Goal: Information Seeking & Learning: Learn about a topic

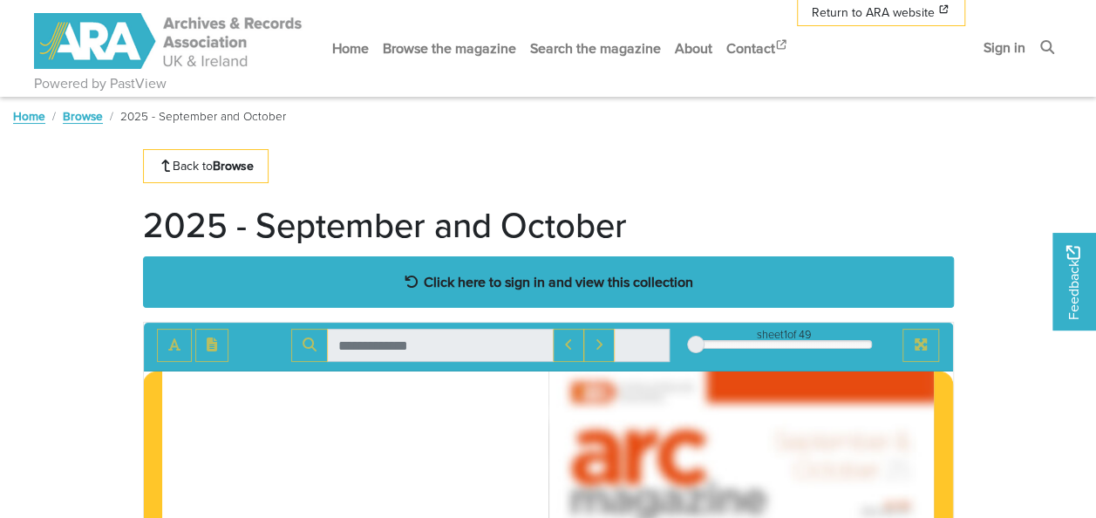
click at [483, 295] on div "Click here to sign in and view this collection" at bounding box center [548, 281] width 811 height 51
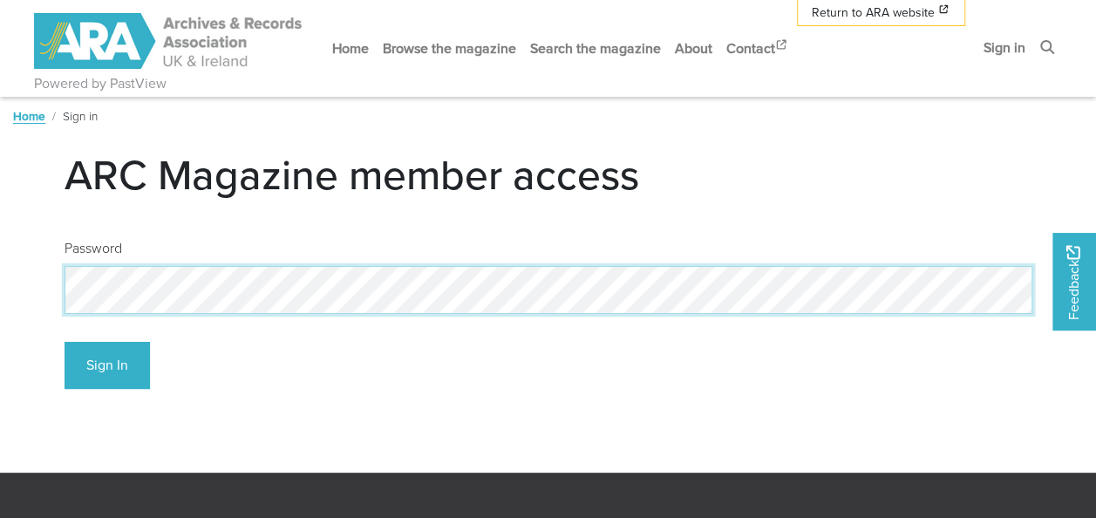
click at [65, 342] on button "Sign In" at bounding box center [107, 366] width 85 height 48
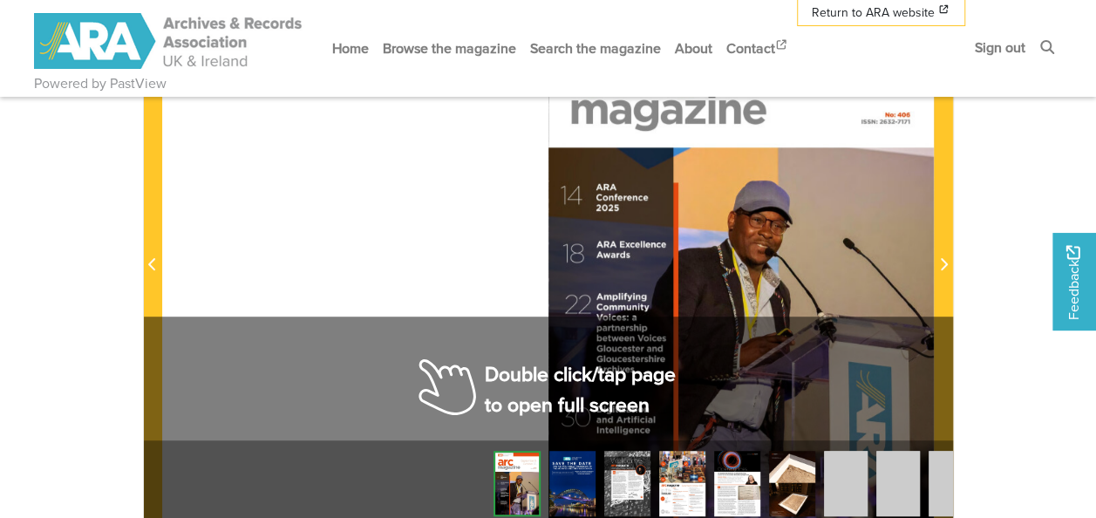
scroll to position [388, 0]
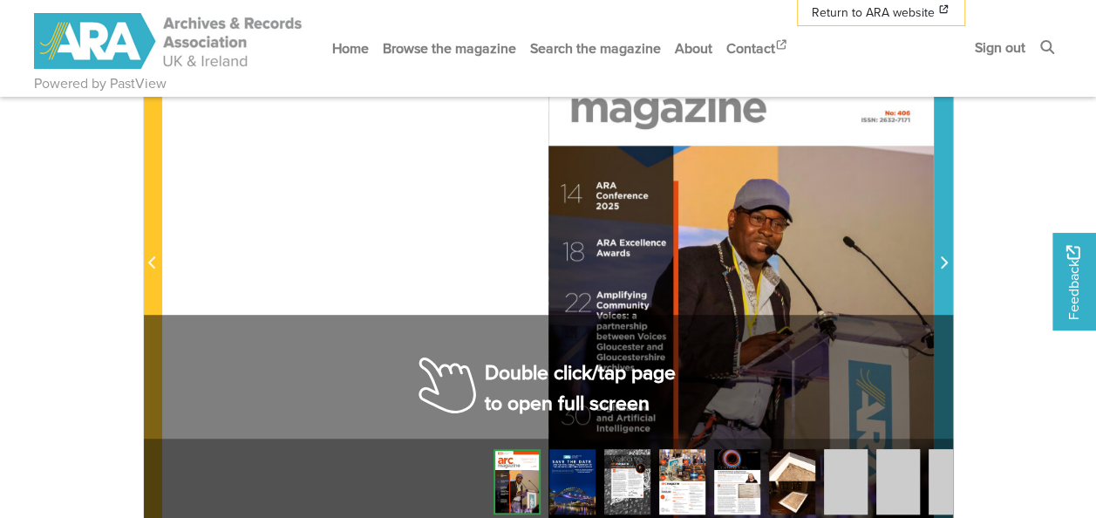
click at [934, 262] on span "Next Page" at bounding box center [942, 263] width 17 height 21
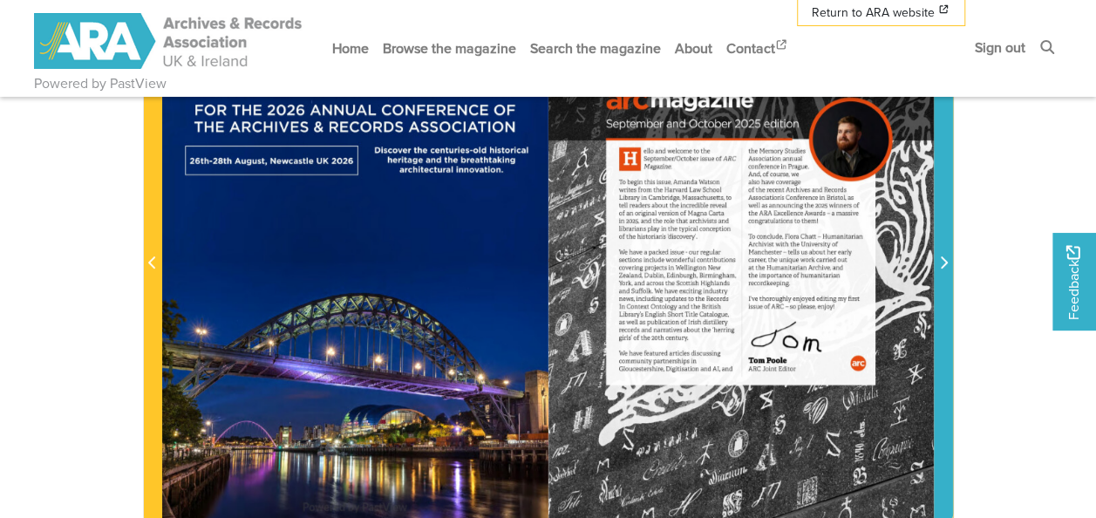
click at [939, 263] on icon "Next Page" at bounding box center [943, 262] width 9 height 14
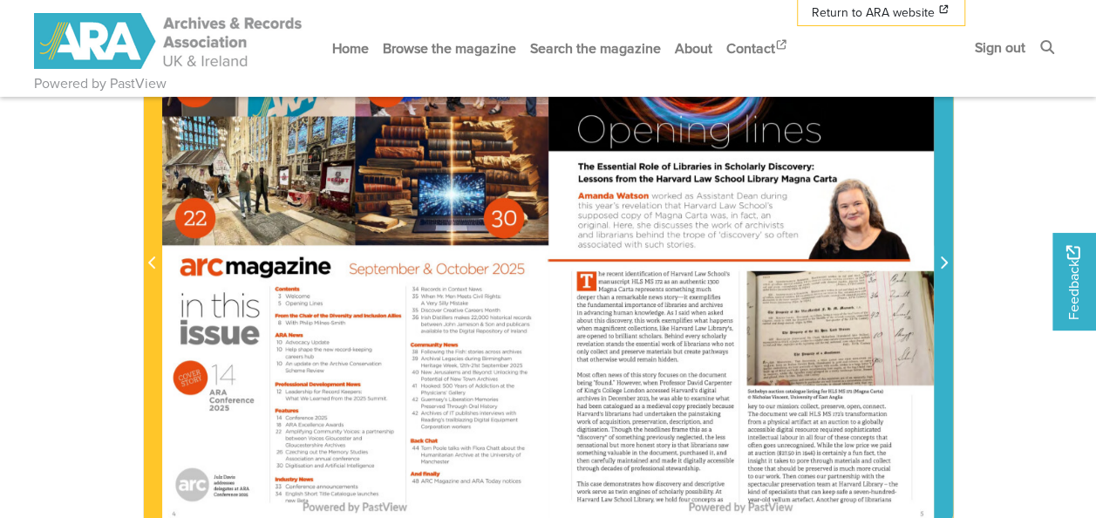
click at [939, 263] on icon "Next Page" at bounding box center [943, 262] width 9 height 14
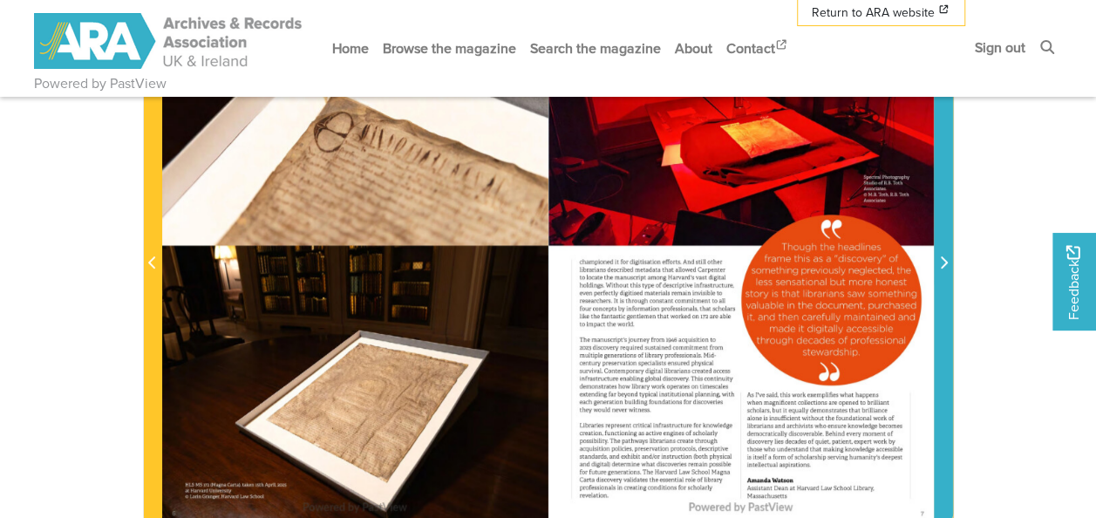
click at [939, 263] on icon "Next Page" at bounding box center [943, 262] width 9 height 14
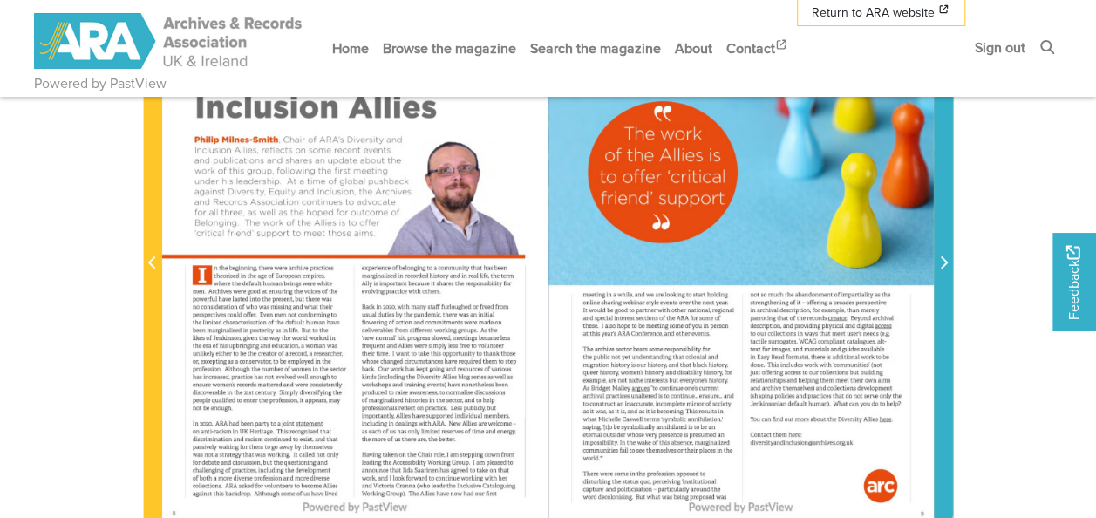
click at [939, 263] on icon "Next Page" at bounding box center [943, 262] width 9 height 14
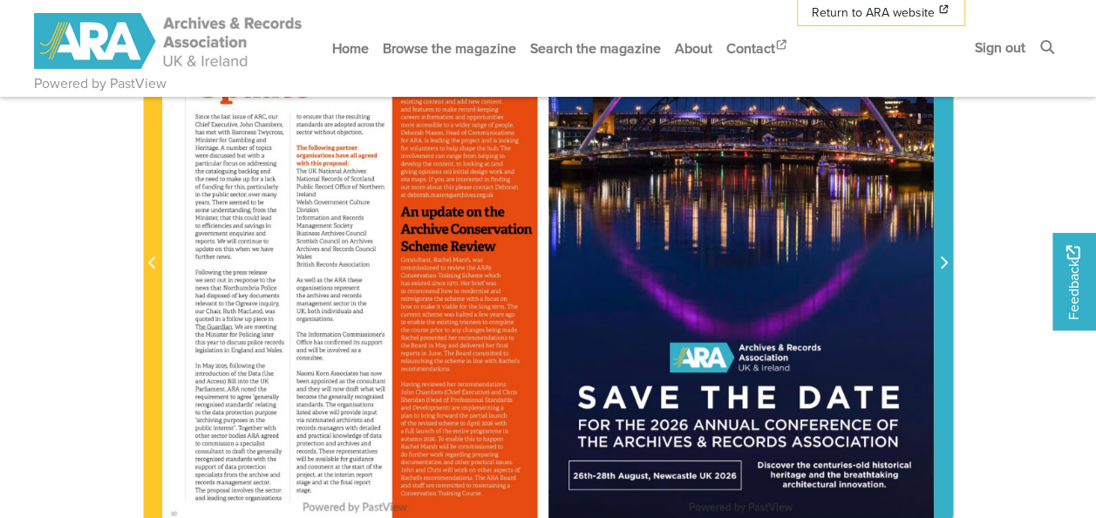
click at [939, 263] on icon "Next Page" at bounding box center [943, 262] width 9 height 14
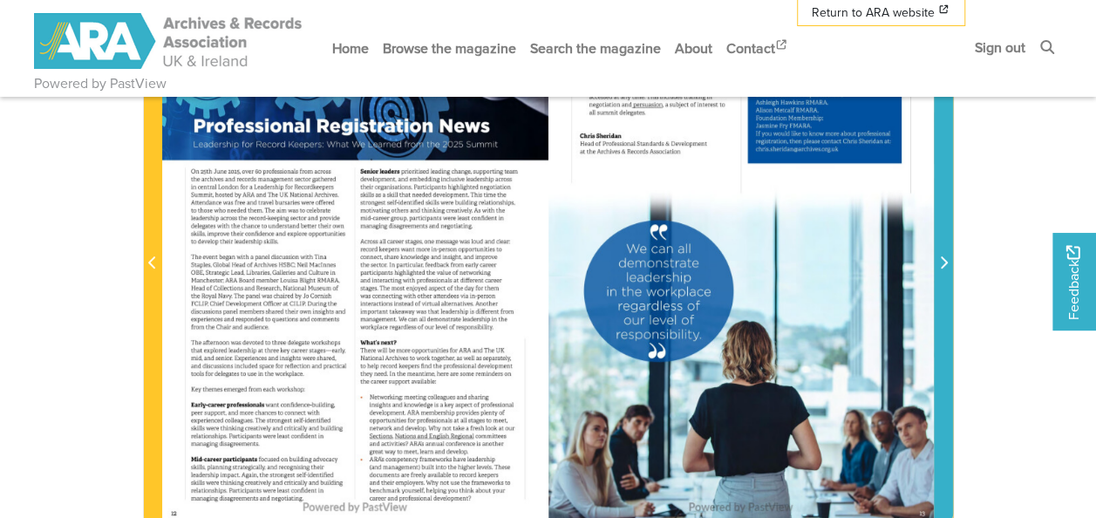
click at [939, 263] on icon "Next Page" at bounding box center [943, 262] width 9 height 14
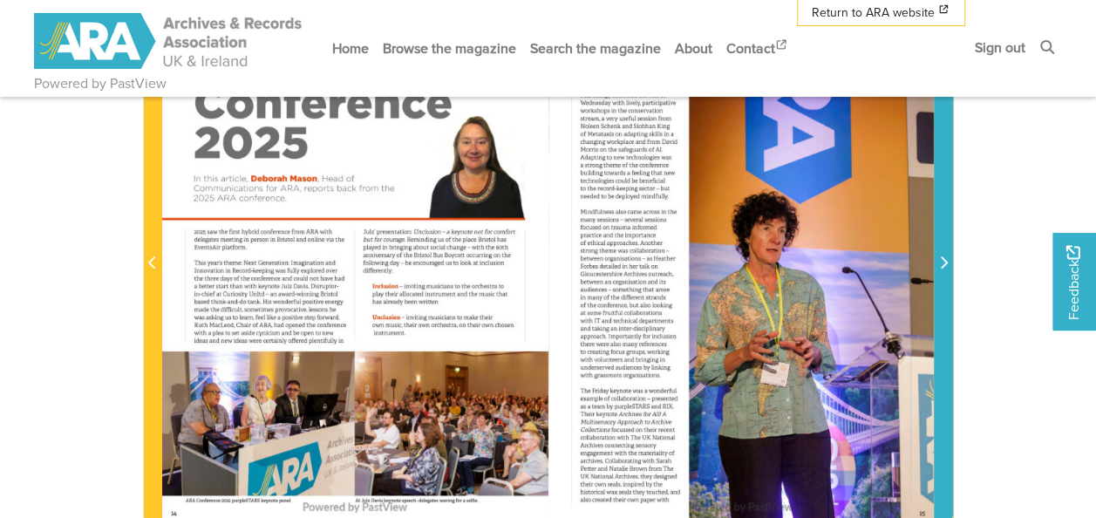
click at [939, 263] on icon "Next Page" at bounding box center [943, 262] width 9 height 14
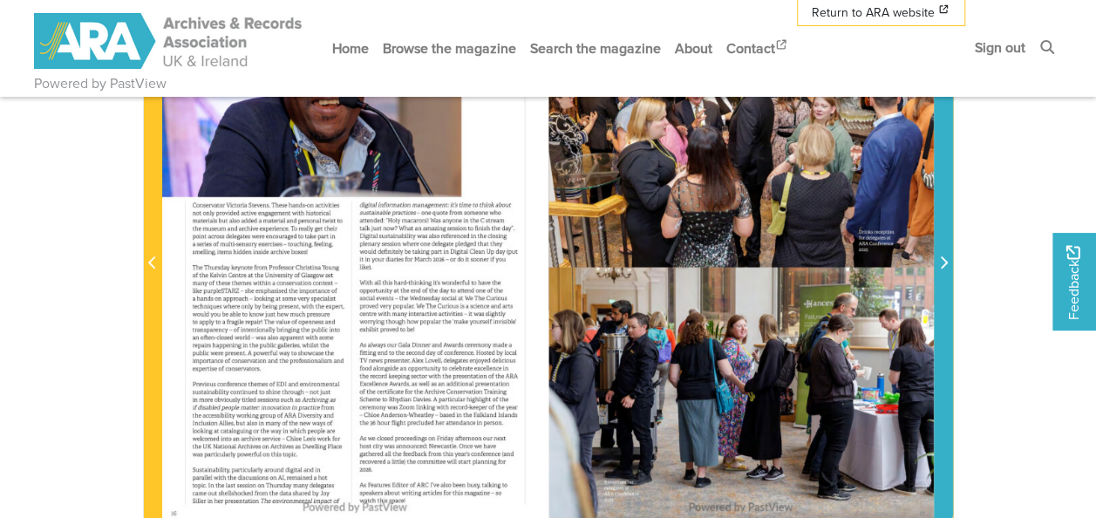
click at [939, 263] on icon "Next Page" at bounding box center [943, 262] width 9 height 14
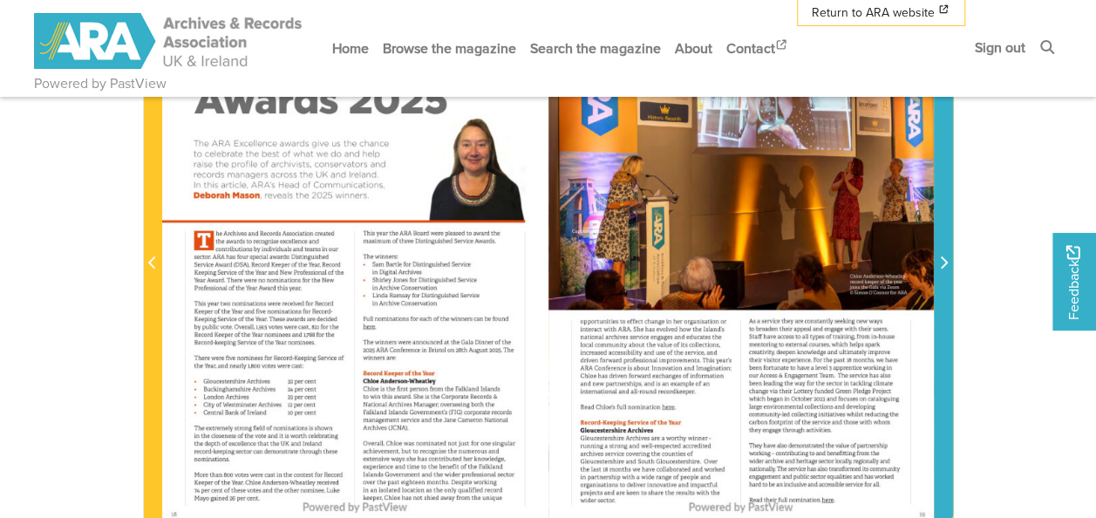
click at [939, 263] on icon "Next Page" at bounding box center [943, 262] width 9 height 14
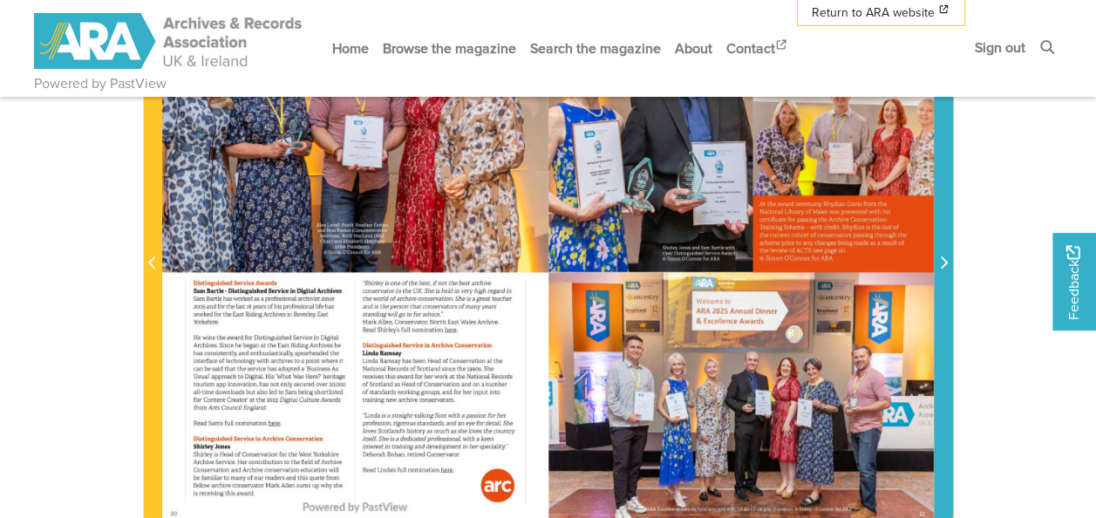
click at [939, 263] on icon "Next Page" at bounding box center [943, 262] width 9 height 14
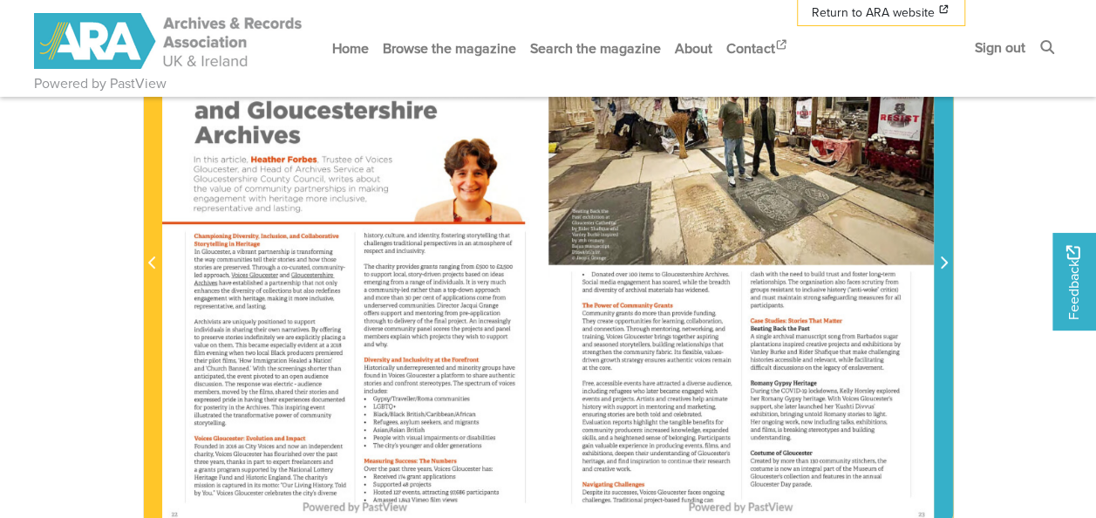
click at [939, 263] on icon "Next Page" at bounding box center [943, 262] width 9 height 14
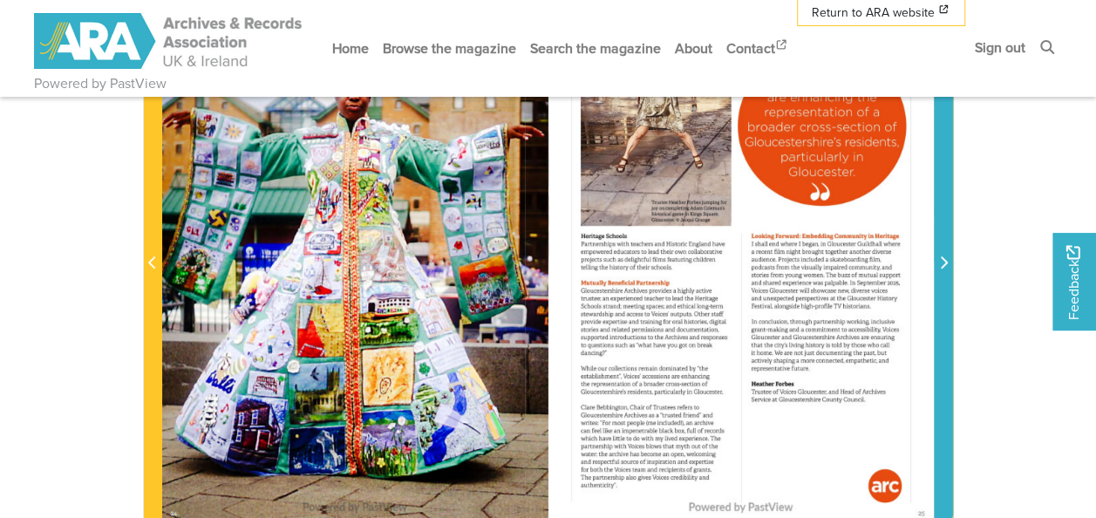
click at [939, 263] on icon "Next Page" at bounding box center [943, 262] width 9 height 14
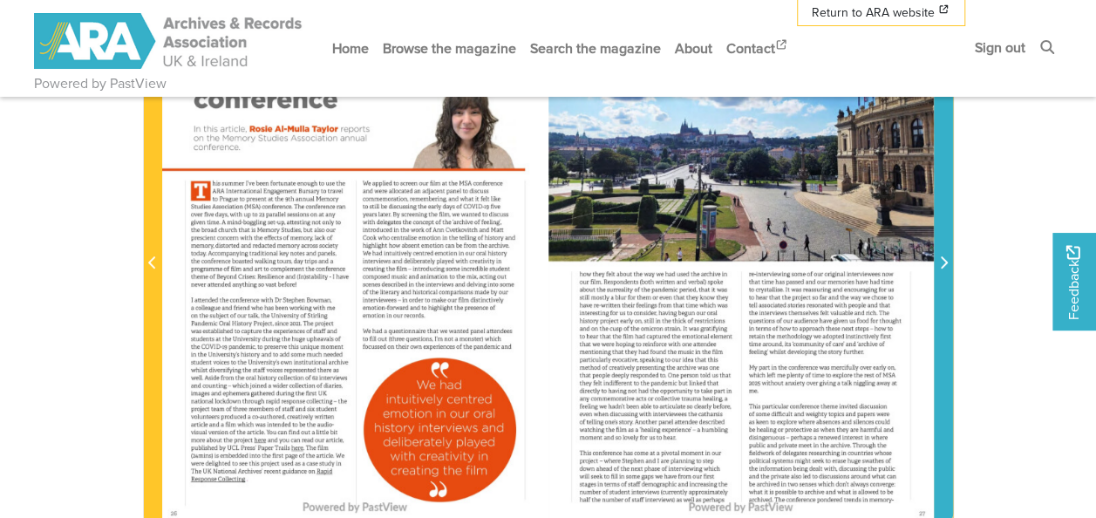
click at [939, 263] on icon "Next Page" at bounding box center [943, 262] width 9 height 14
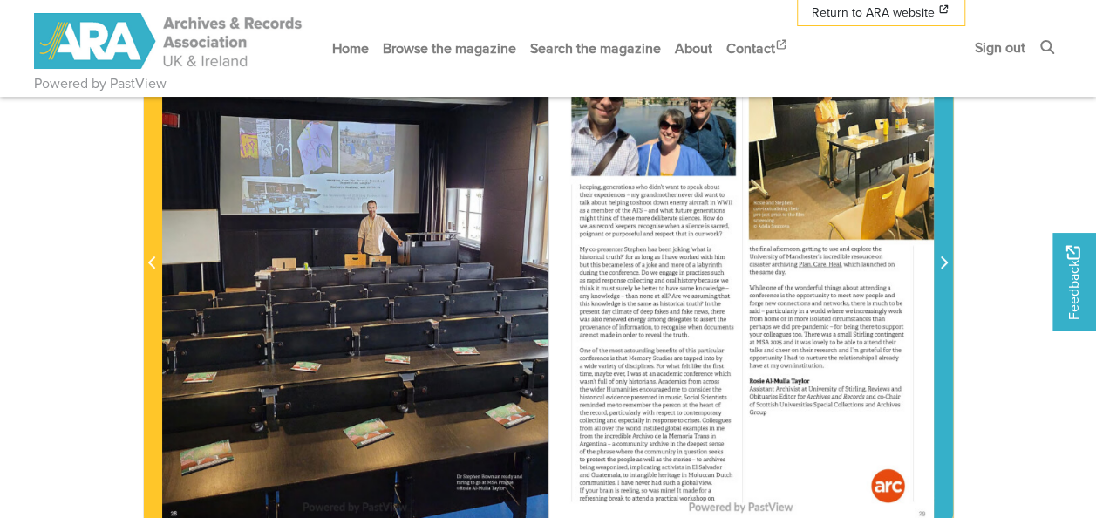
click at [939, 263] on icon "Next Page" at bounding box center [943, 262] width 9 height 14
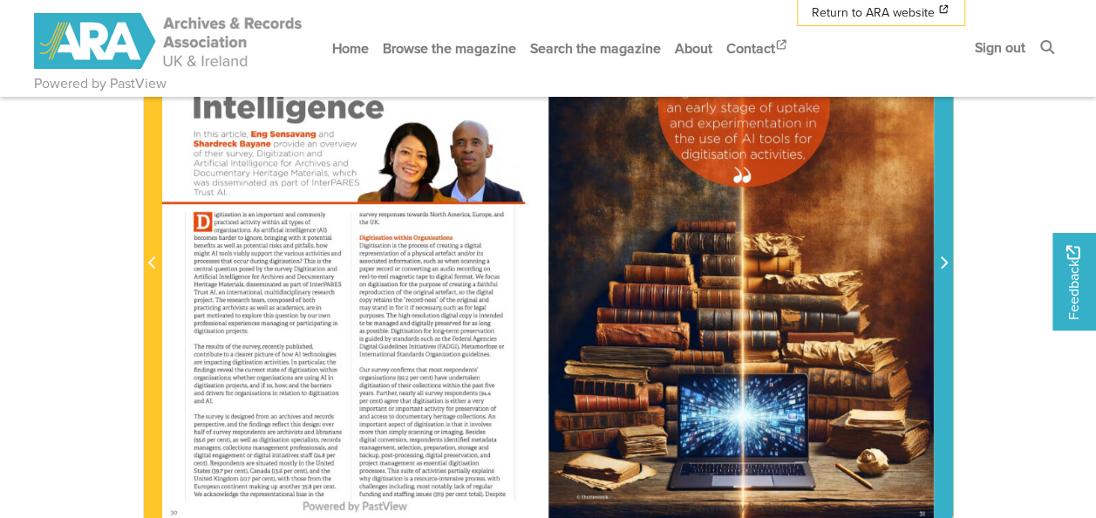
click at [942, 262] on icon "Next Page" at bounding box center [943, 262] width 9 height 14
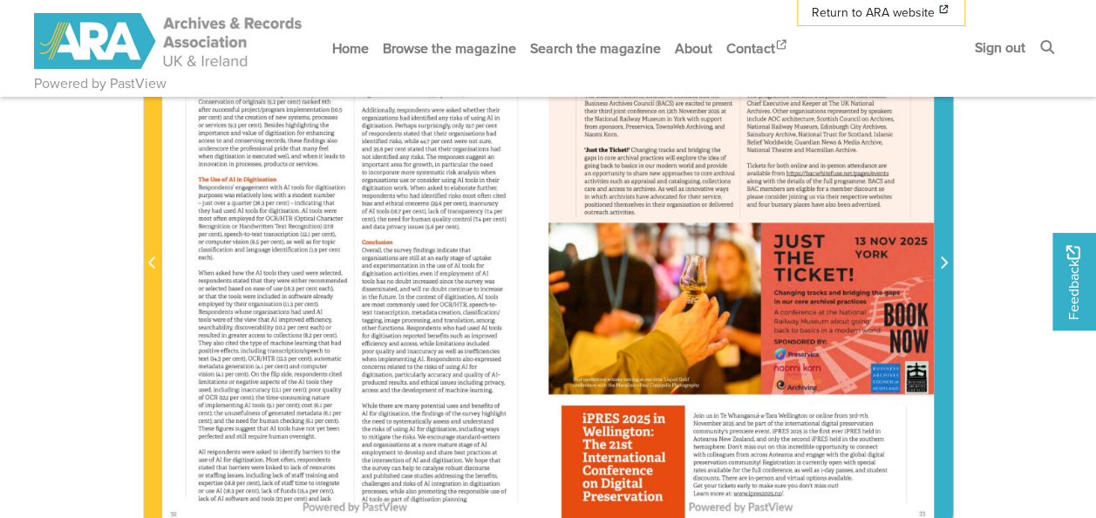
click at [942, 262] on icon "Next Page" at bounding box center [943, 262] width 9 height 14
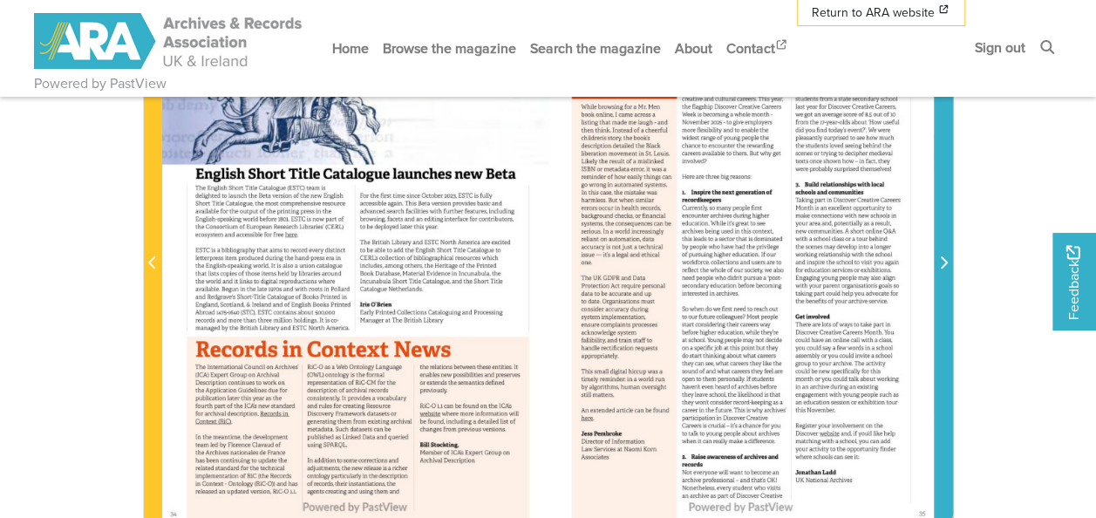
click at [942, 262] on icon "Next Page" at bounding box center [943, 262] width 9 height 14
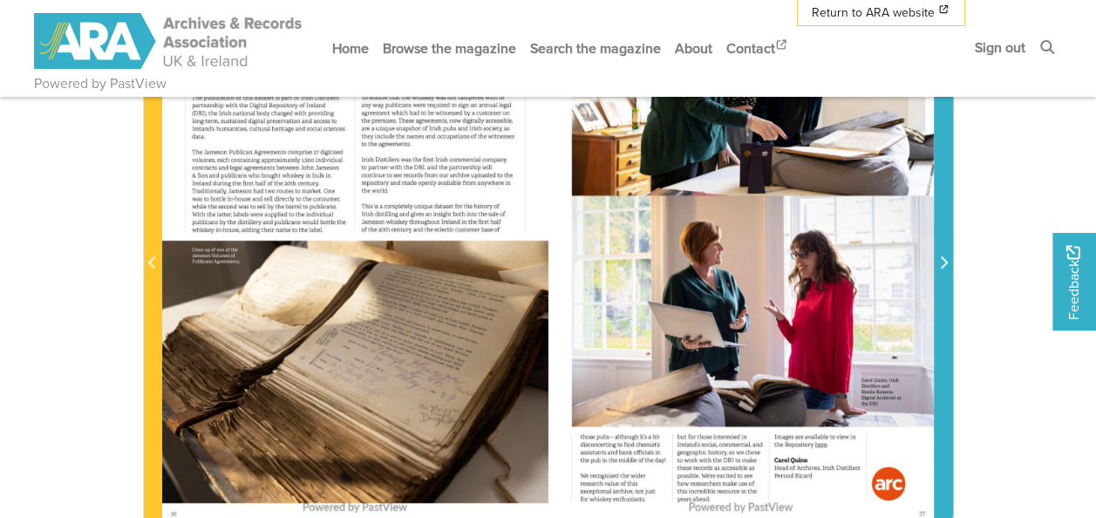
click at [942, 262] on icon "Next Page" at bounding box center [943, 262] width 9 height 14
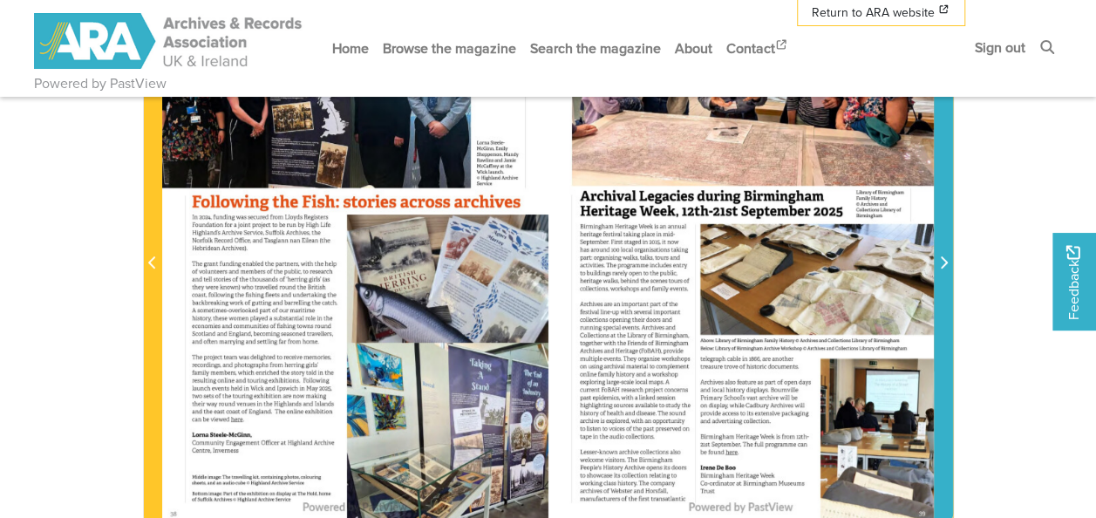
click at [942, 262] on icon "Next Page" at bounding box center [943, 262] width 9 height 14
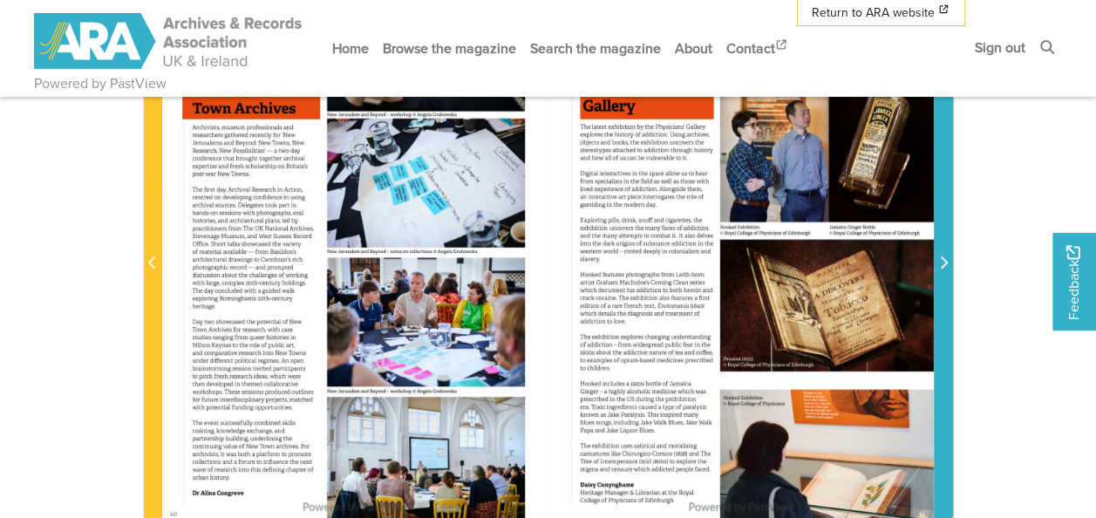
click at [942, 262] on icon "Next Page" at bounding box center [943, 262] width 9 height 14
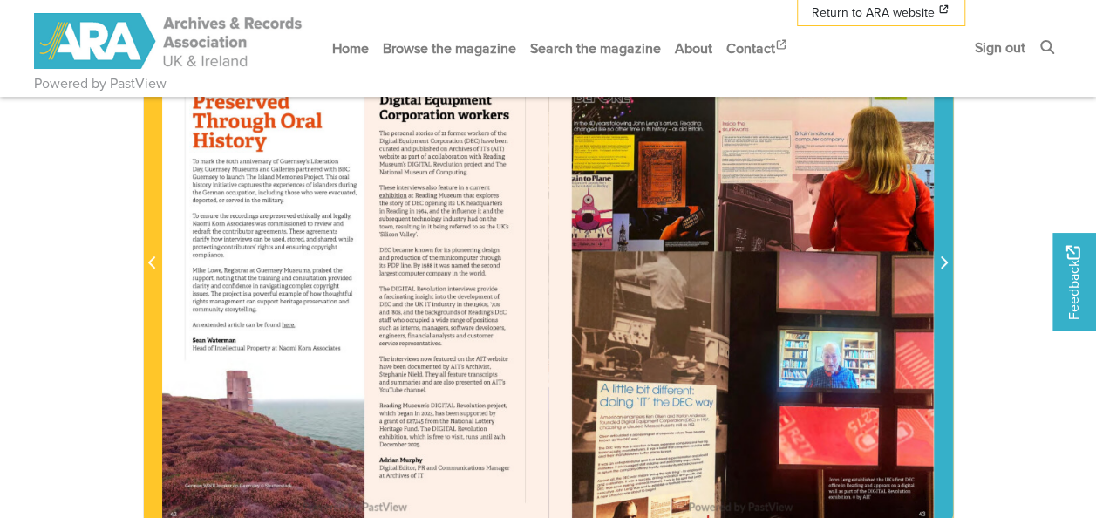
click at [942, 262] on icon "Next Page" at bounding box center [943, 262] width 9 height 14
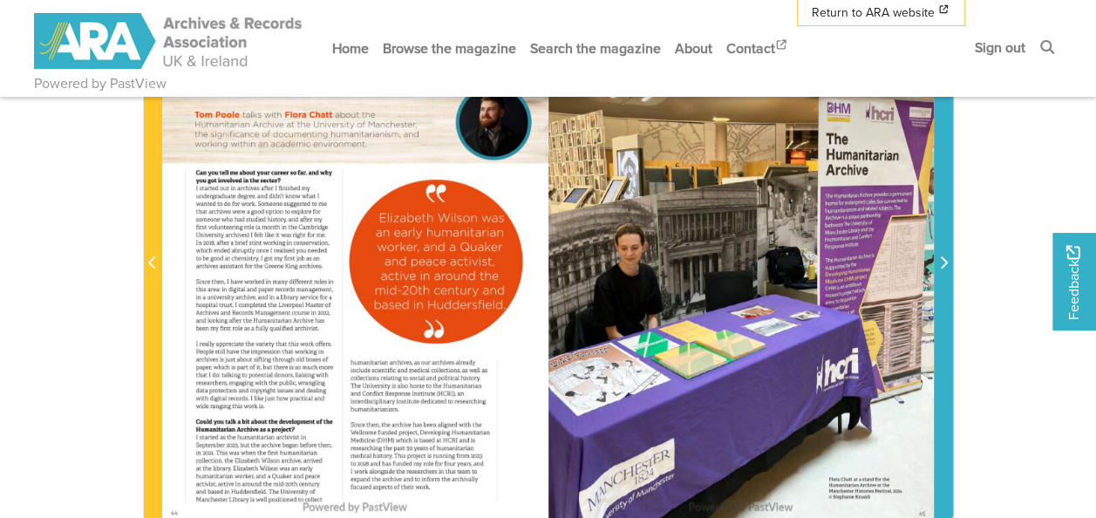
click at [942, 262] on icon "Next Page" at bounding box center [943, 262] width 9 height 14
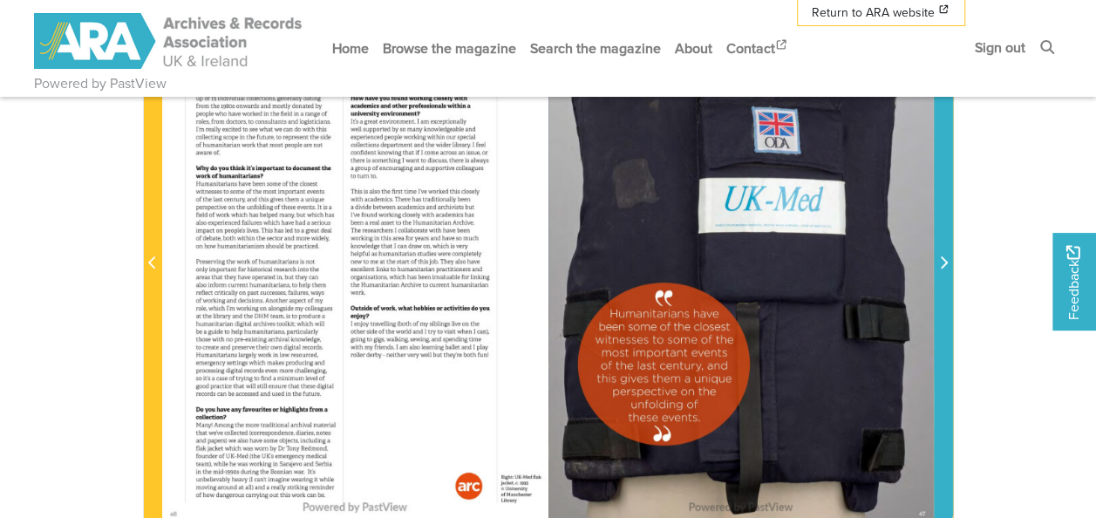
click at [942, 262] on icon "Next Page" at bounding box center [943, 262] width 9 height 14
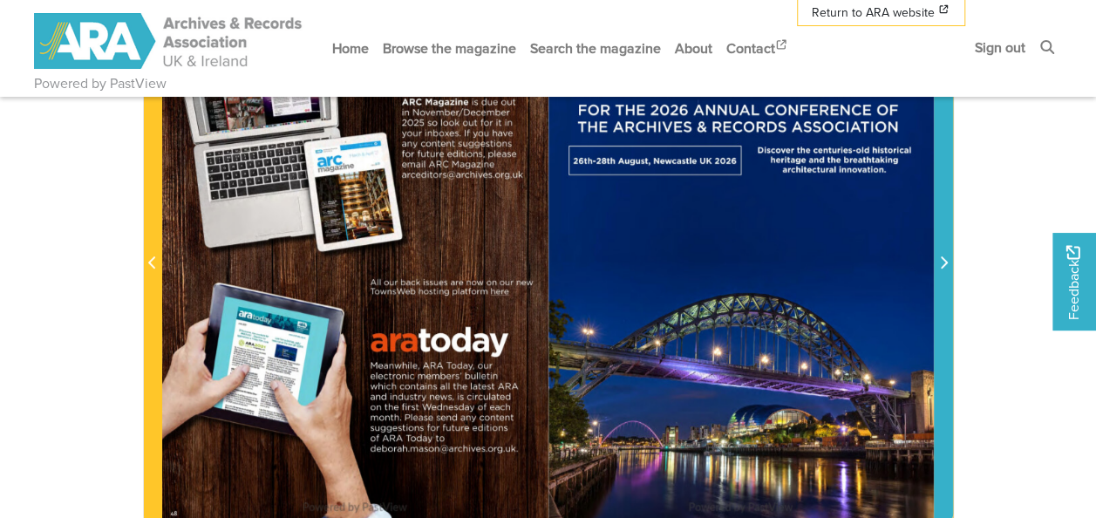
click at [942, 262] on icon "Next Page" at bounding box center [943, 262] width 9 height 14
